Goal: Task Accomplishment & Management: Manage account settings

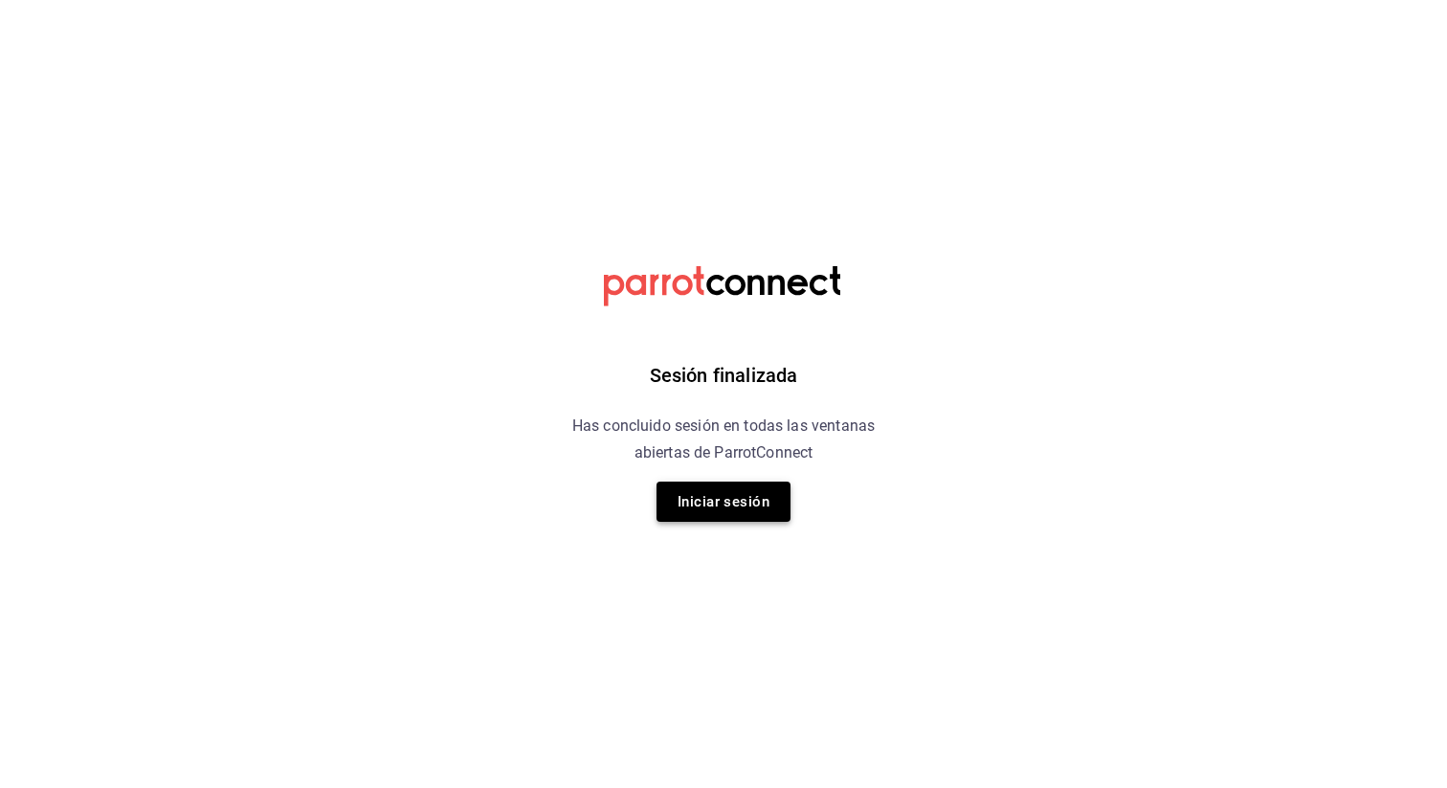
click at [692, 500] on button "Iniciar sesión" at bounding box center [724, 501] width 134 height 40
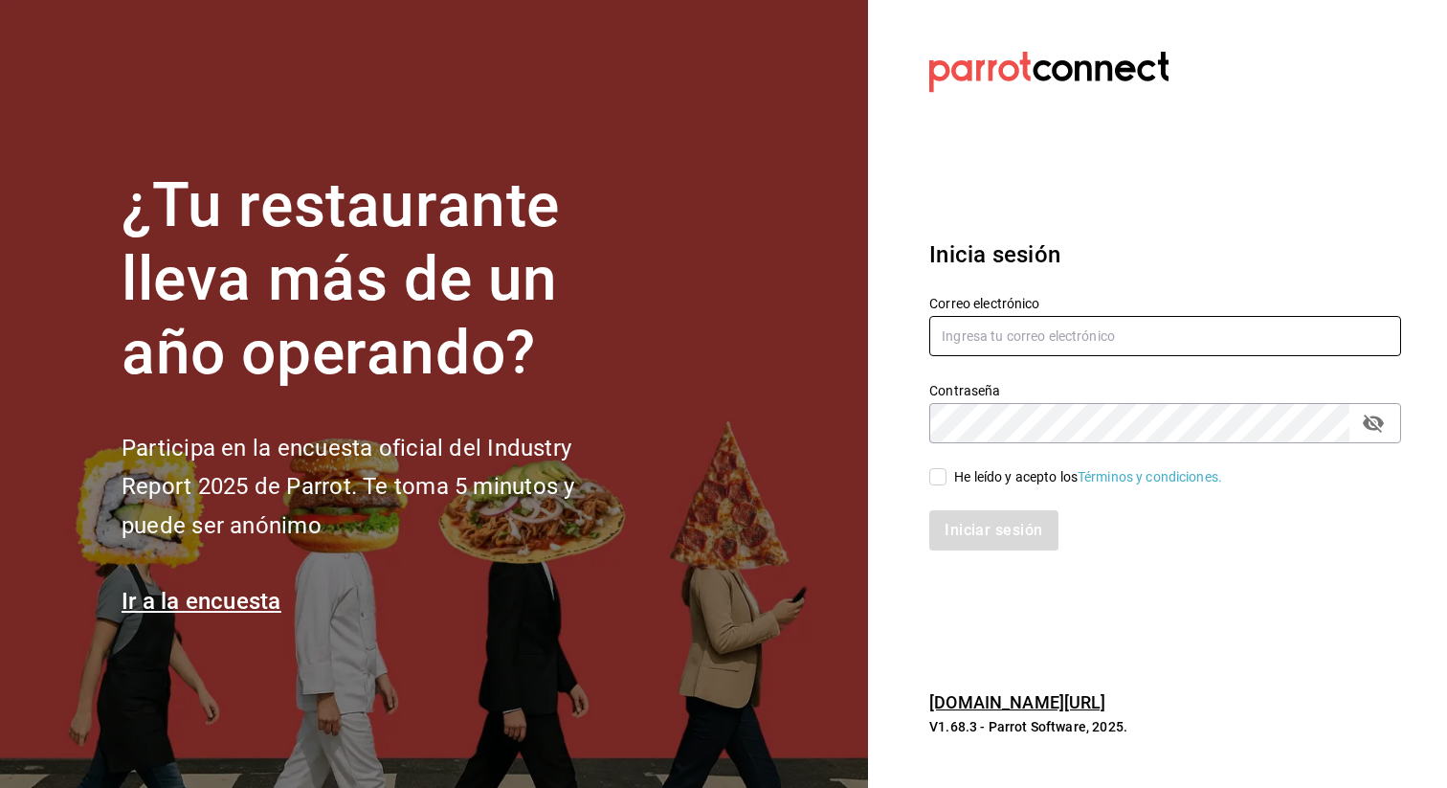
type input "admin@tacontodo.mx"
click at [940, 478] on input "He leído y acepto los Términos y condiciones." at bounding box center [937, 476] width 17 height 17
checkbox input "true"
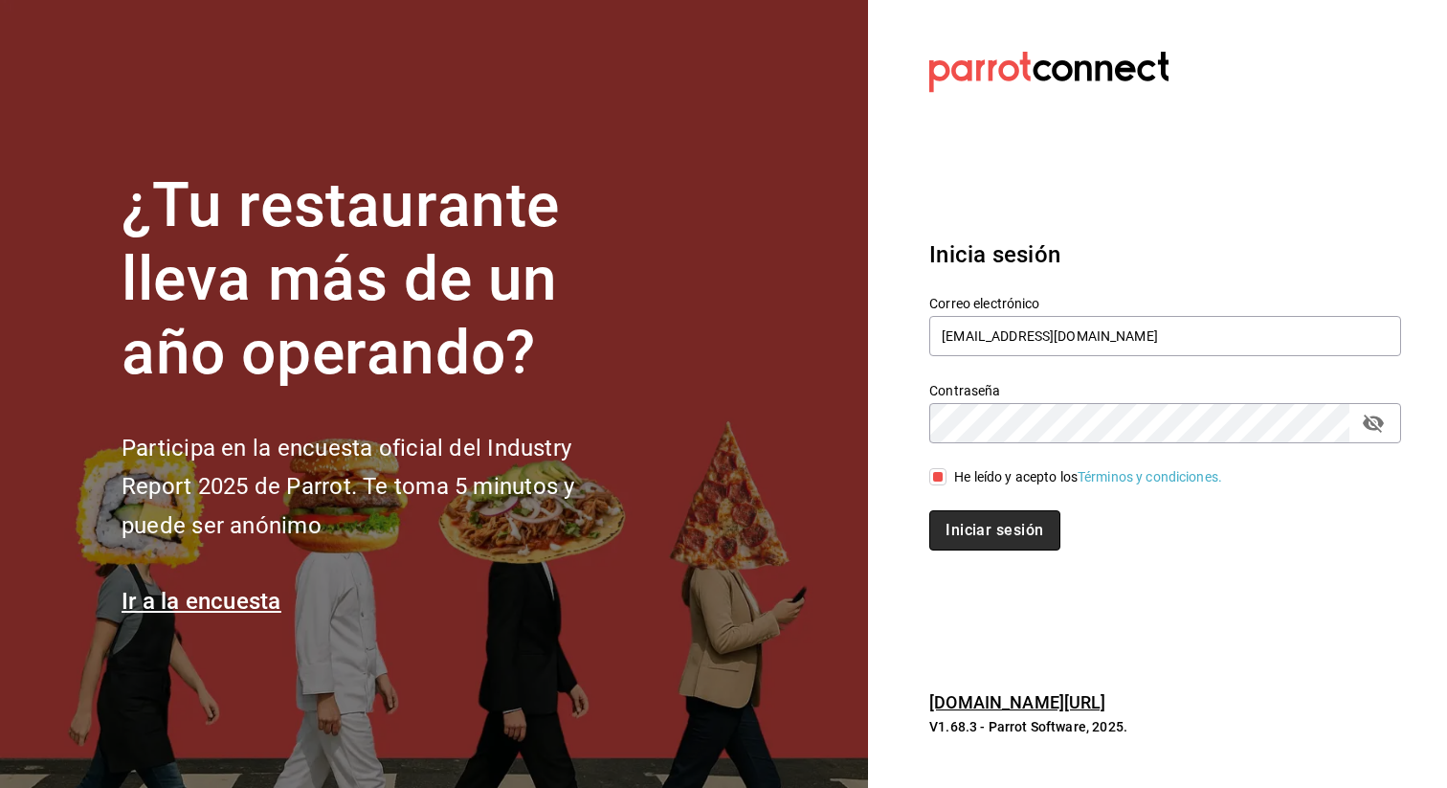
click at [987, 539] on button "Iniciar sesión" at bounding box center [994, 530] width 130 height 40
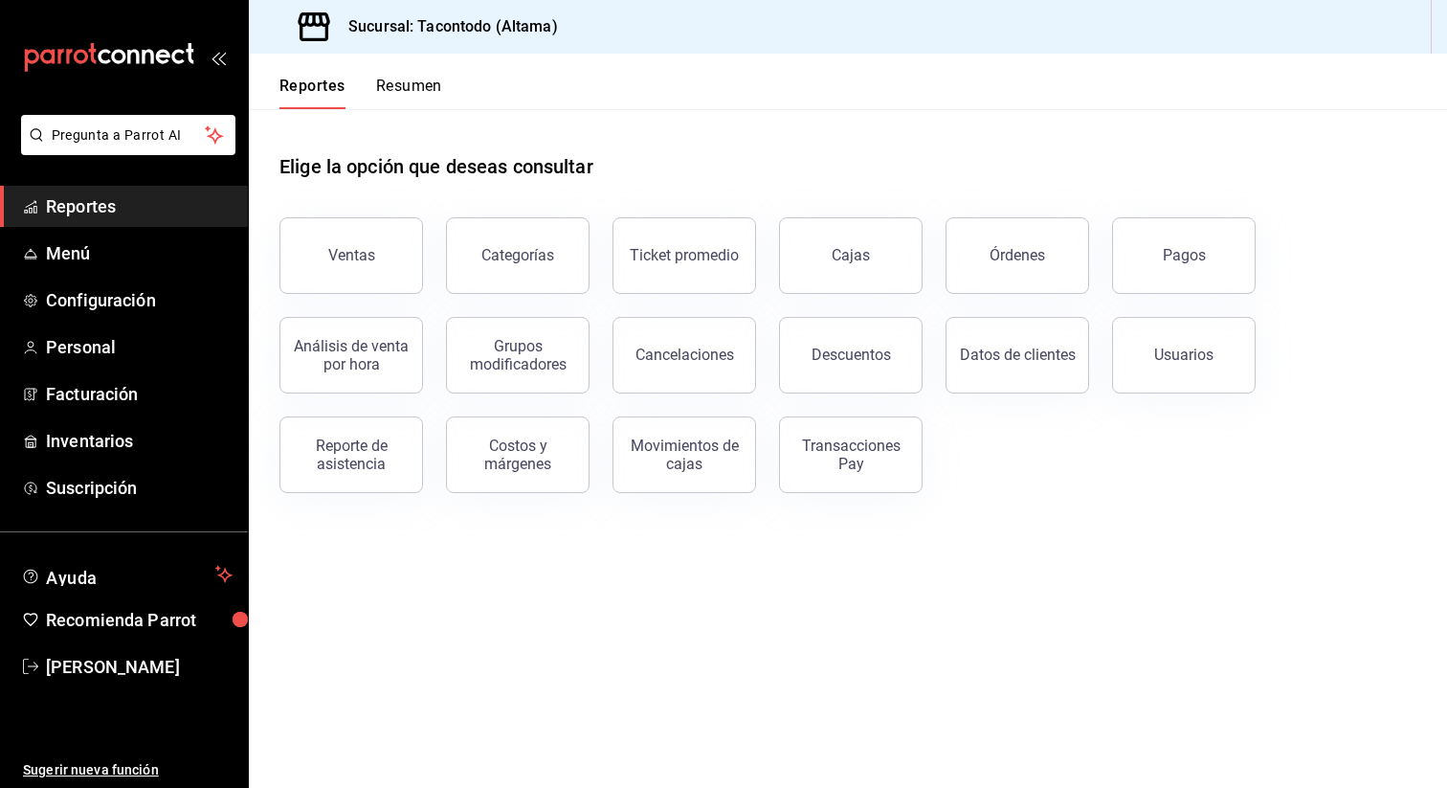
click at [425, 89] on button "Resumen" at bounding box center [409, 93] width 66 height 33
